Goal: Communication & Community: Participate in discussion

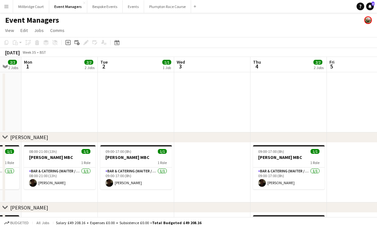
scroll to position [0, 198]
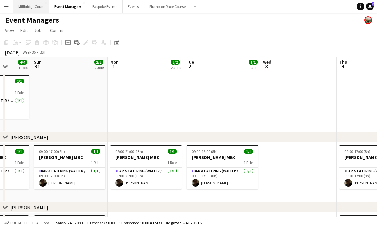
click at [37, 7] on button "[GEOGRAPHIC_DATA]" at bounding box center [31, 6] width 36 height 12
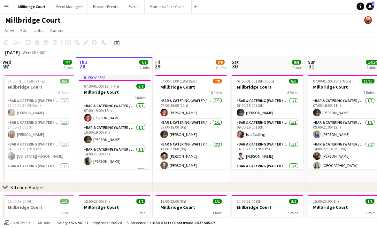
click at [251, 67] on app-board-header-date "Sat 30 8/8 2 Jobs" at bounding box center [267, 64] width 76 height 15
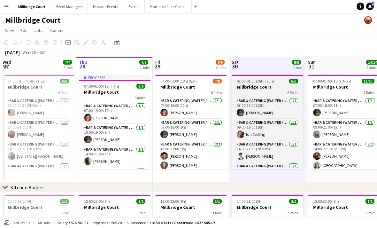
click at [258, 90] on div "6 Roles" at bounding box center [268, 92] width 72 height 5
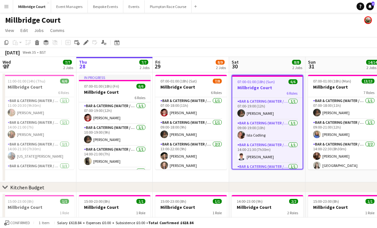
click at [267, 89] on h3 "Millbridge Court" at bounding box center [267, 88] width 70 height 6
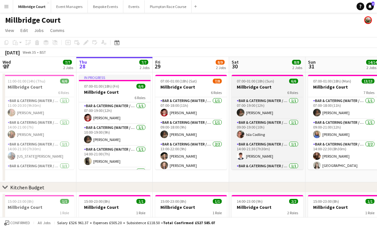
click at [274, 89] on h3 "Millbridge Court" at bounding box center [268, 87] width 72 height 6
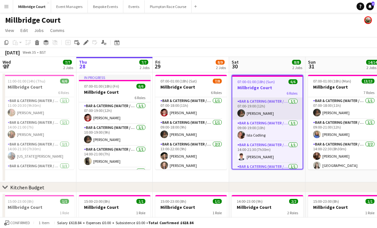
click at [271, 108] on app-card-role "Bar & Catering (Waiter / waitress) [DATE] 07:00-19:00 (12h) [PERSON_NAME]" at bounding box center [267, 109] width 70 height 22
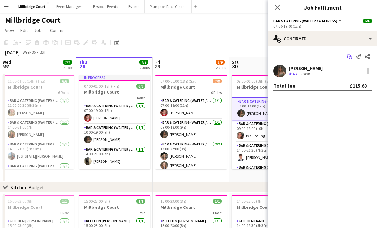
click at [350, 56] on icon "Start chat" at bounding box center [349, 56] width 5 height 5
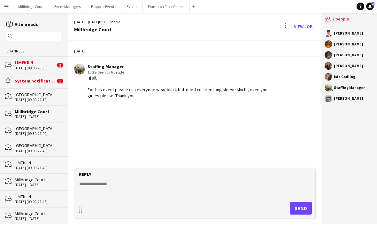
click at [164, 197] on textarea at bounding box center [196, 189] width 234 height 17
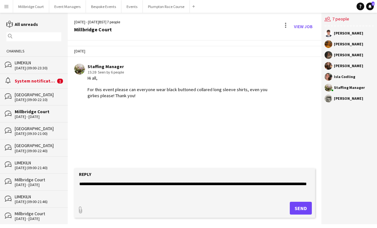
type textarea "**********"
click at [298, 214] on button "Send" at bounding box center [301, 208] width 22 height 13
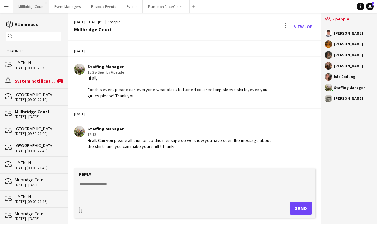
click at [44, 4] on button "[GEOGRAPHIC_DATA]" at bounding box center [31, 6] width 36 height 12
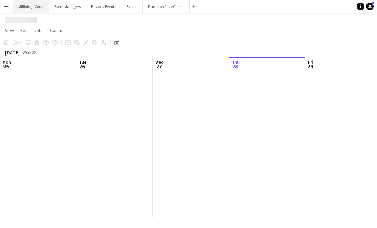
scroll to position [0, 153]
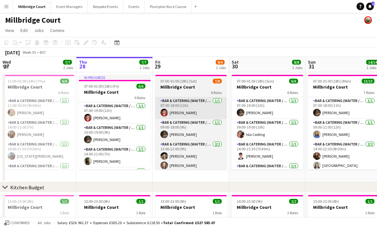
click at [188, 113] on app-card-role "Bar & Catering (Waiter / waitress) [DATE] 07:00-18:00 (11h) [PERSON_NAME]" at bounding box center [191, 108] width 72 height 22
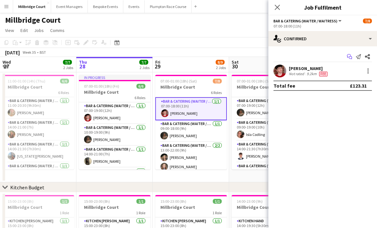
click at [348, 59] on icon "Start chat" at bounding box center [349, 56] width 5 height 5
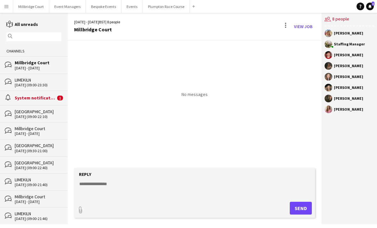
click at [183, 200] on form "Reply paperclip Send" at bounding box center [194, 193] width 241 height 50
click at [148, 185] on textarea at bounding box center [196, 189] width 234 height 17
type textarea "**********"
click at [295, 210] on button "Send" at bounding box center [301, 208] width 22 height 13
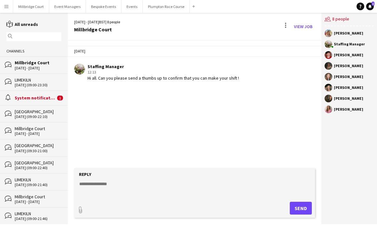
scroll to position [0, 0]
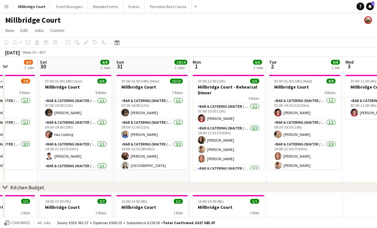
scroll to position [0, 0]
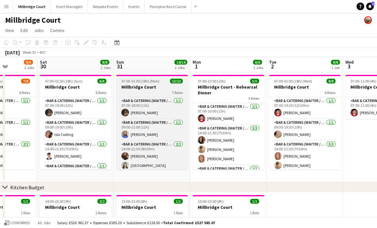
click at [150, 86] on h3 "Millbridge Court" at bounding box center [152, 87] width 72 height 6
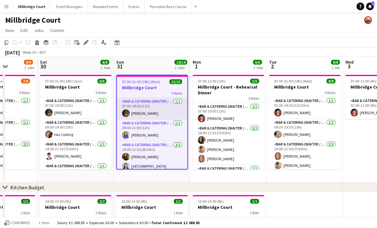
click at [142, 108] on app-card-role "Bar & Catering (Waiter / waitress) [DATE] 07:00-18:00 (11h) [PERSON_NAME]" at bounding box center [152, 109] width 70 height 22
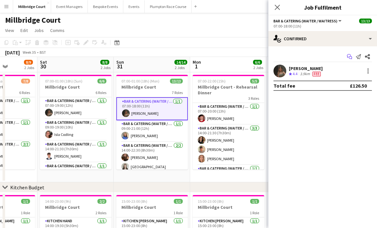
click at [346, 56] on app-icon "Start chat" at bounding box center [349, 56] width 9 height 9
click at [347, 56] on app-icon "Start chat" at bounding box center [349, 56] width 9 height 9
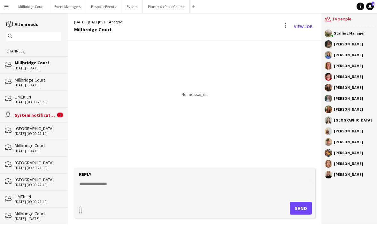
scroll to position [21, 0]
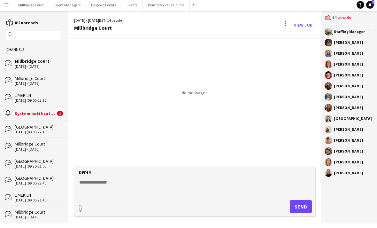
click at [192, 191] on textarea at bounding box center [196, 189] width 234 height 17
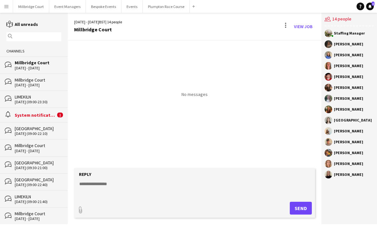
click at [211, 194] on textarea at bounding box center [196, 189] width 234 height 17
type textarea "**********"
click at [307, 205] on button "Send" at bounding box center [301, 208] width 22 height 13
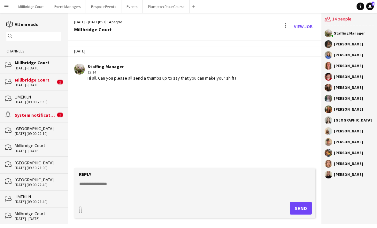
click at [91, 75] on div "Hi all. Can you please all send a thumbs up to say that you can make your shift…" at bounding box center [162, 78] width 149 height 6
click at [36, 6] on button "[GEOGRAPHIC_DATA]" at bounding box center [31, 6] width 36 height 12
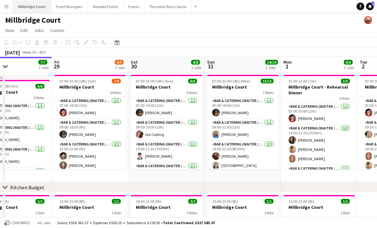
scroll to position [0, 255]
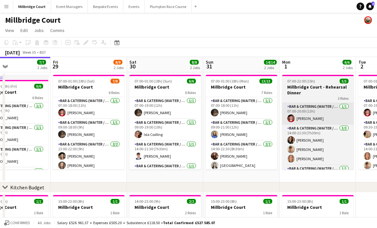
click at [310, 115] on app-card-role "Bar & Catering (Waiter / waitress) [DATE] 07:00-20:00 (13h) [PERSON_NAME]" at bounding box center [318, 114] width 72 height 22
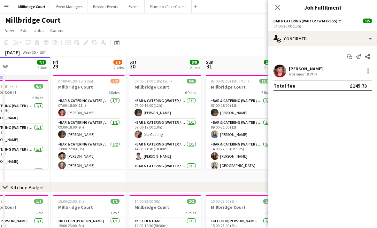
click at [350, 74] on div "[PERSON_NAME] Not rated 9.2km" at bounding box center [322, 71] width 109 height 13
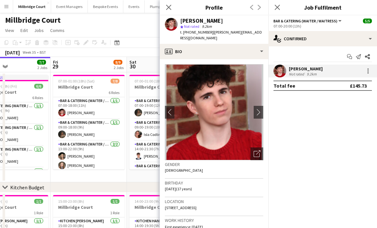
click at [350, 75] on div "[PERSON_NAME] Not rated 9.2km" at bounding box center [322, 71] width 109 height 13
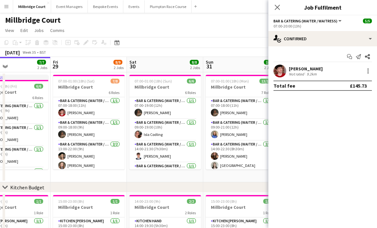
click at [349, 77] on div "[PERSON_NAME] Not rated 9.2km" at bounding box center [322, 71] width 109 height 13
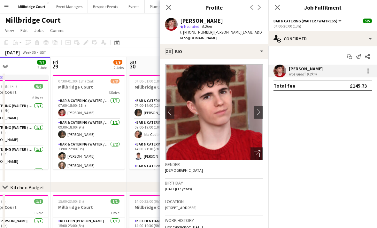
click at [350, 75] on div "[PERSON_NAME] Not rated 9.2km" at bounding box center [322, 71] width 109 height 13
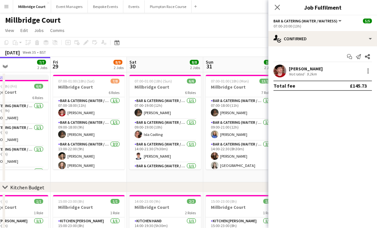
click at [350, 76] on div "[PERSON_NAME] Not rated 9.2km" at bounding box center [322, 71] width 109 height 13
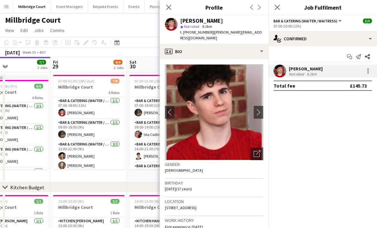
click at [169, 31] on div at bounding box center [171, 24] width 13 height 13
click at [347, 77] on div "[PERSON_NAME] Not rated 9.2km" at bounding box center [322, 71] width 109 height 13
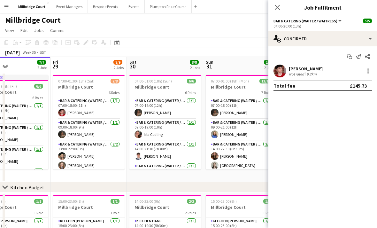
click at [350, 76] on div "[PERSON_NAME] Not rated 9.2km" at bounding box center [322, 71] width 109 height 13
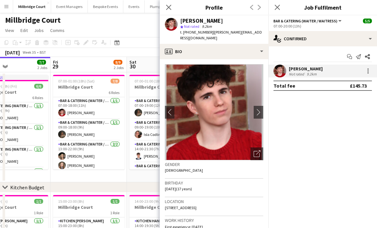
click at [278, 28] on app-options-switcher "Bar & Catering (Waiter / waitress) All roles Bar & Catering (Waiter / waitress)…" at bounding box center [322, 23] width 109 height 16
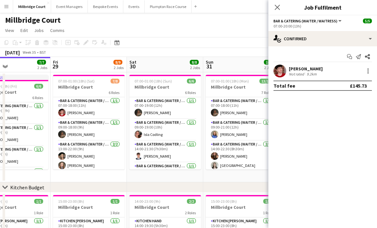
scroll to position [0, 0]
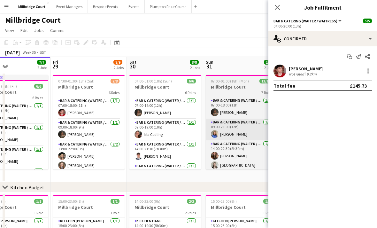
click at [238, 136] on app-card-role "Bar & Catering (Waiter / waitress) [DATE] 09:00-21:00 (12h) [PERSON_NAME]" at bounding box center [242, 130] width 72 height 22
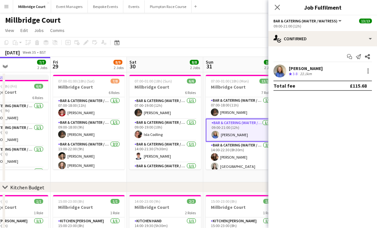
click at [348, 77] on div "[PERSON_NAME] Crew rating 3.8 22.1km" at bounding box center [322, 71] width 109 height 13
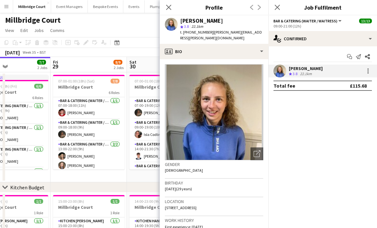
click at [279, 28] on div "09:00-21:00 (12h)" at bounding box center [322, 26] width 98 height 5
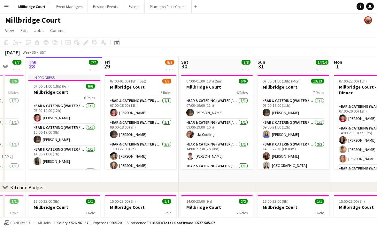
scroll to position [0, 258]
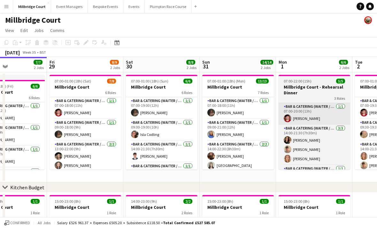
click at [319, 112] on app-card-role "Bar & Catering (Waiter / waitress) [DATE] 07:00-20:00 (13h) [PERSON_NAME]" at bounding box center [315, 114] width 72 height 22
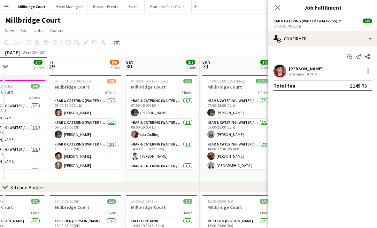
click at [349, 56] on icon "Start chat" at bounding box center [349, 56] width 5 height 5
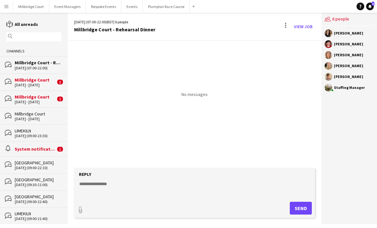
click at [351, 58] on div "[PERSON_NAME]" at bounding box center [349, 55] width 49 height 8
click at [174, 197] on textarea at bounding box center [196, 189] width 234 height 17
type textarea "**********"
click at [304, 214] on button "Send" at bounding box center [301, 208] width 22 height 13
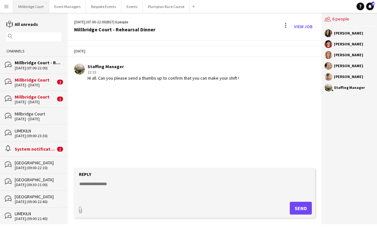
click at [39, 4] on button "[GEOGRAPHIC_DATA]" at bounding box center [31, 6] width 36 height 12
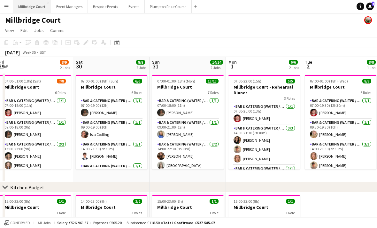
scroll to position [0, 233]
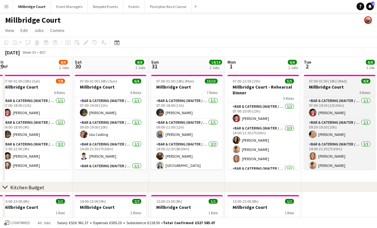
click at [333, 86] on h3 "Millbridge Court" at bounding box center [340, 87] width 72 height 6
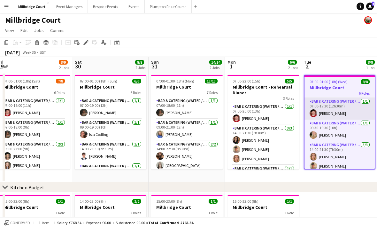
click at [337, 113] on app-card-role "Bar & Catering (Waiter / waitress) 1/1 07:00-19:30 (12h30m) Jonnie Saunders" at bounding box center [339, 109] width 70 height 22
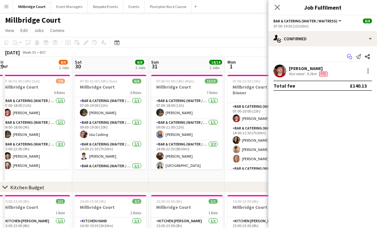
click at [345, 57] on app-icon "Start chat" at bounding box center [349, 56] width 9 height 9
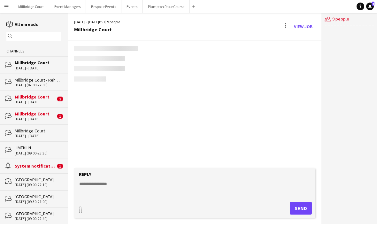
click at [345, 58] on div "users2 9 people" at bounding box center [349, 118] width 56 height 211
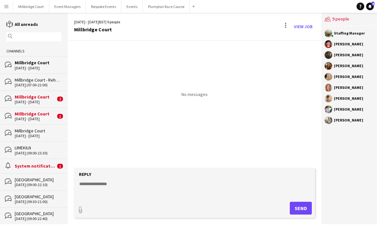
scroll to position [21, 0]
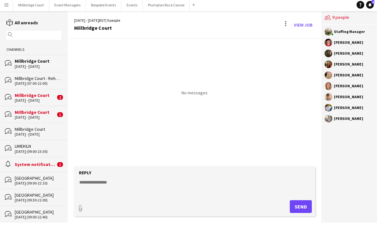
click at [163, 178] on form "Reply paperclip Send" at bounding box center [194, 193] width 241 height 50
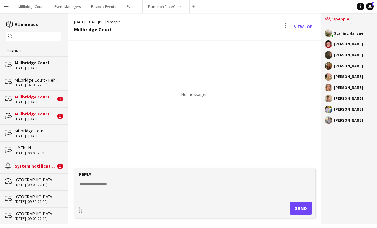
click at [200, 184] on textarea at bounding box center [196, 189] width 234 height 17
type textarea "**********"
click at [299, 205] on button "Send" at bounding box center [301, 208] width 22 height 13
